Goal: Task Accomplishment & Management: Manage account settings

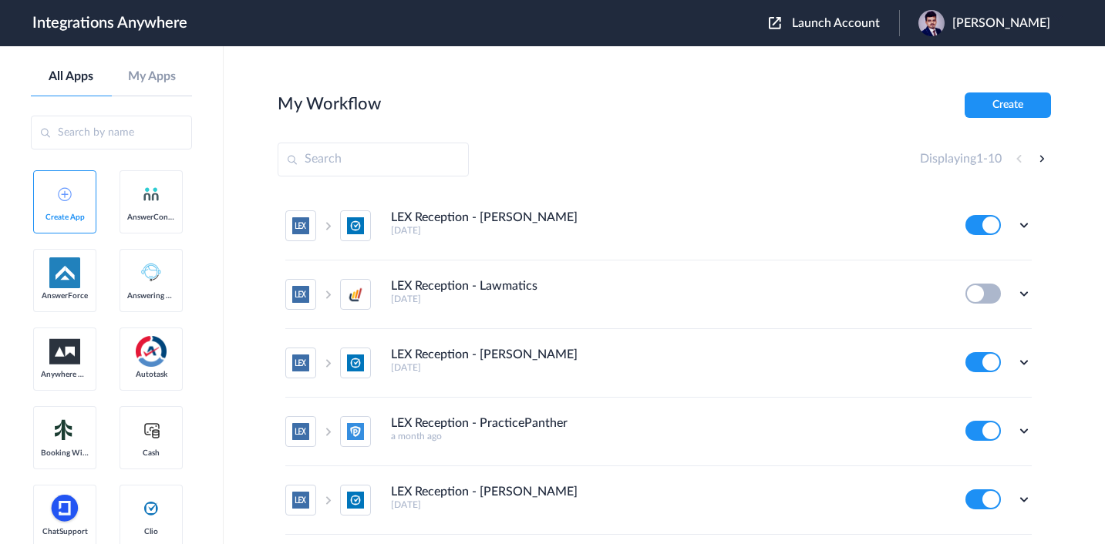
click at [792, 28] on span "Launch Account" at bounding box center [836, 23] width 88 height 12
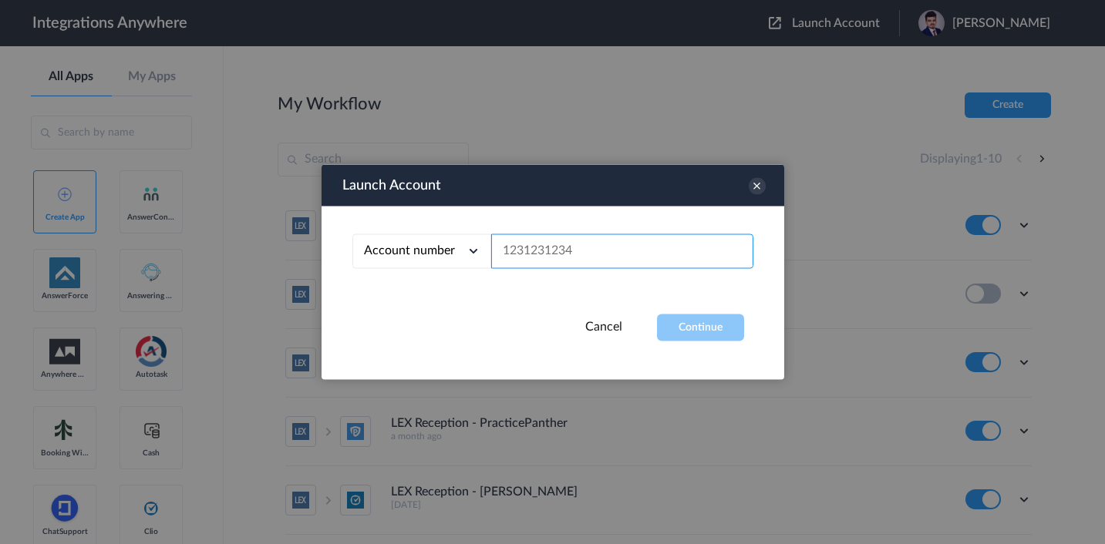
click at [676, 249] on input "text" at bounding box center [622, 251] width 262 height 35
paste input "9379170462"
type input "9379170462"
click at [683, 325] on button "Continue" at bounding box center [700, 328] width 87 height 27
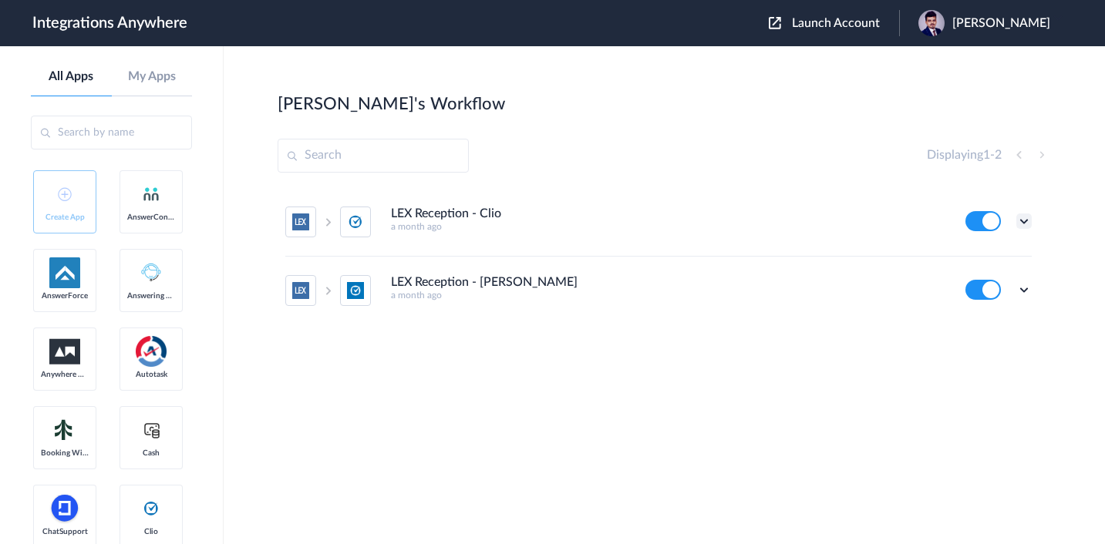
click at [1026, 222] on icon at bounding box center [1023, 221] width 15 height 15
click at [974, 317] on span "Delete" at bounding box center [976, 313] width 31 height 11
click at [1008, 317] on li "Are you sure?" at bounding box center [982, 321] width 100 height 42
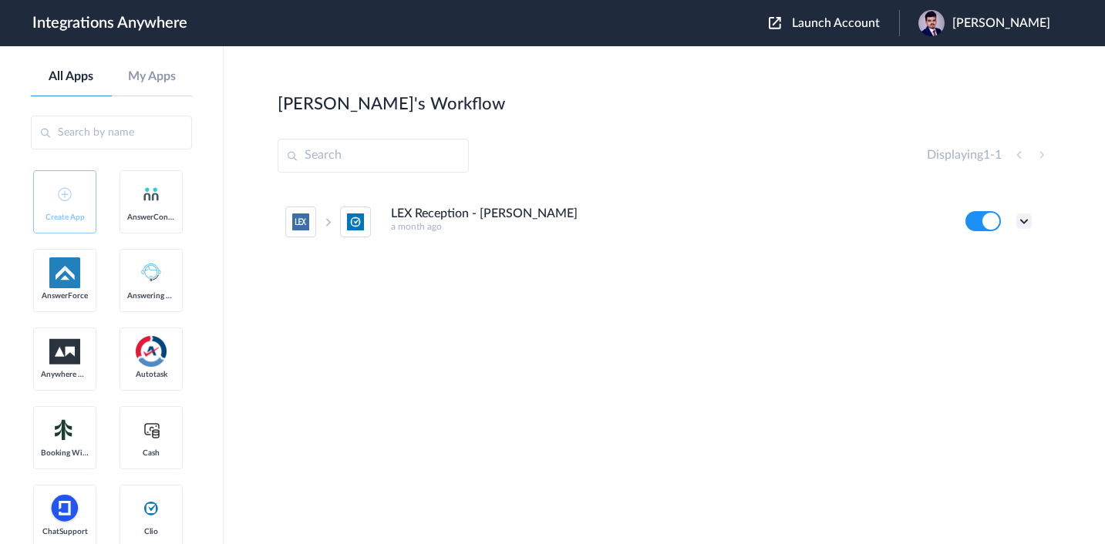
click at [1023, 215] on icon at bounding box center [1023, 221] width 15 height 15
click at [961, 319] on span "Delete" at bounding box center [976, 313] width 31 height 11
click at [975, 315] on span "Are you sure?" at bounding box center [970, 320] width 55 height 24
